Goal: Task Accomplishment & Management: Use online tool/utility

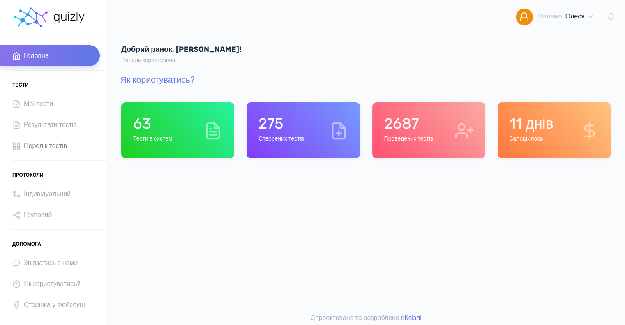
click at [49, 144] on span "Перелік тестів" at bounding box center [45, 145] width 43 height 11
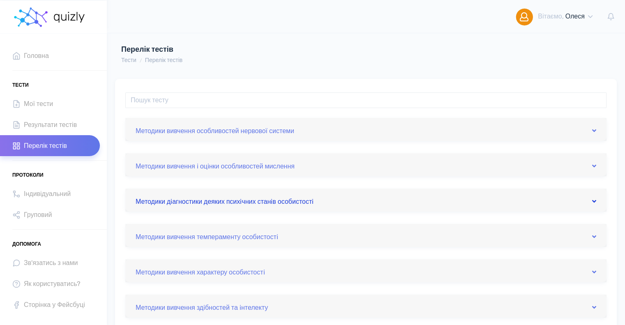
click at [202, 199] on link "Методики дiагностики деяких психiчних станiв особистостi" at bounding box center [366, 200] width 461 height 13
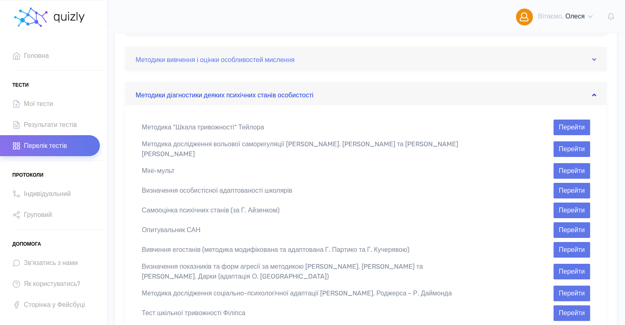
scroll to position [123, 0]
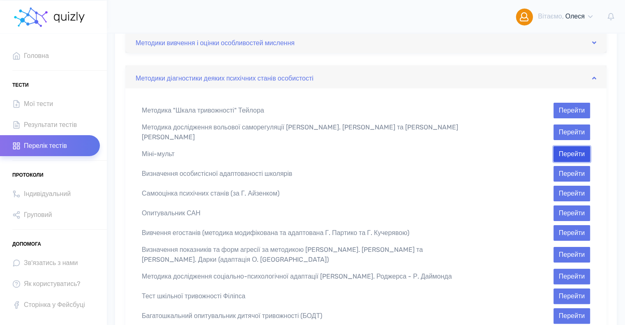
click at [564, 147] on button "Перейти" at bounding box center [571, 154] width 37 height 16
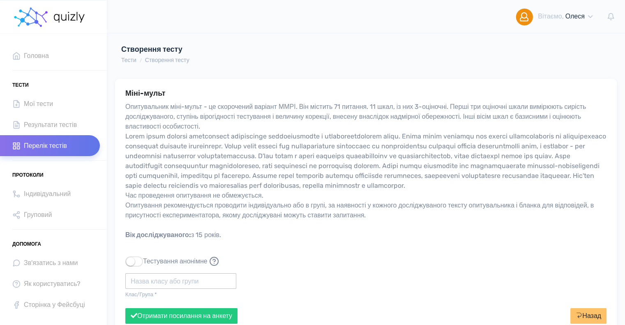
click at [136, 284] on input "text" at bounding box center [180, 281] width 111 height 16
type input "1 ПС"
click at [212, 314] on button "Отримати посилання на анкету" at bounding box center [181, 316] width 112 height 16
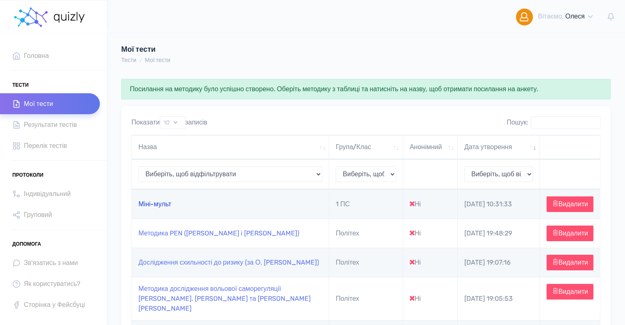
click at [145, 207] on link "Міні-мульт" at bounding box center [154, 204] width 33 height 8
type input "https://quizly.com.ua/quiz/56Y8eNzl3M8YM"
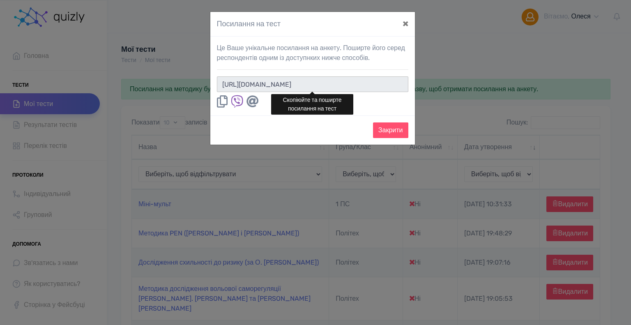
click at [374, 82] on input "https://quizly.com.ua/quiz/56Y8eNzl3M8YM" at bounding box center [312, 84] width 191 height 16
